Goal: Task Accomplishment & Management: Manage account settings

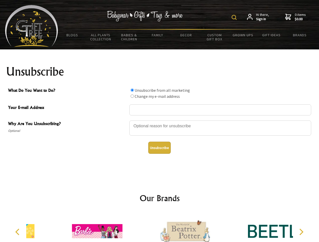
click at [235, 17] on img at bounding box center [233, 17] width 5 height 5
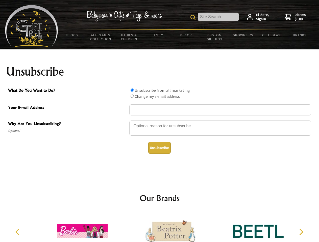
click at [160, 120] on div at bounding box center [220, 129] width 182 height 18
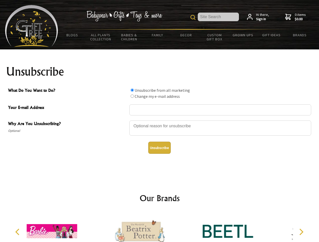
click at [132, 90] on input "What Do You Want to Do?" at bounding box center [131, 90] width 3 height 3
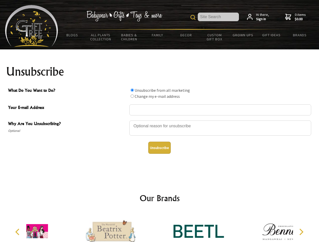
click at [132, 96] on input "What Do You Want to Do?" at bounding box center [131, 96] width 3 height 3
radio input "true"
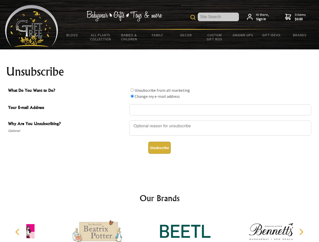
click at [159, 148] on button "Unsubscribe" at bounding box center [159, 148] width 22 height 12
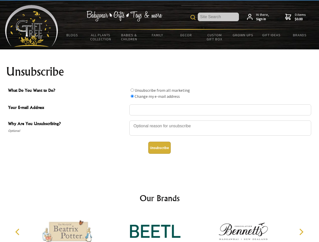
click at [160, 227] on img at bounding box center [155, 232] width 50 height 38
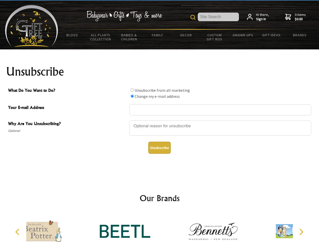
click at [18, 232] on icon "Previous" at bounding box center [18, 232] width 7 height 7
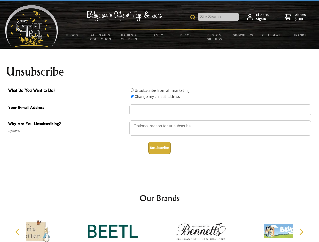
click at [301, 232] on icon "Next" at bounding box center [300, 232] width 7 height 7
